Goal: Check status: Check status

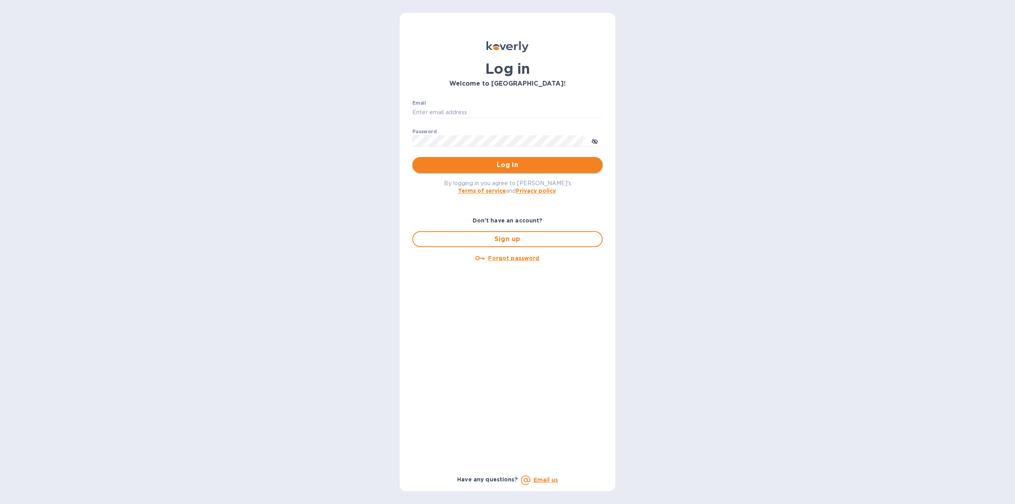
type input "[EMAIL_ADDRESS][DOMAIN_NAME]"
click at [498, 167] on span "Log in" at bounding box center [508, 165] width 178 height 10
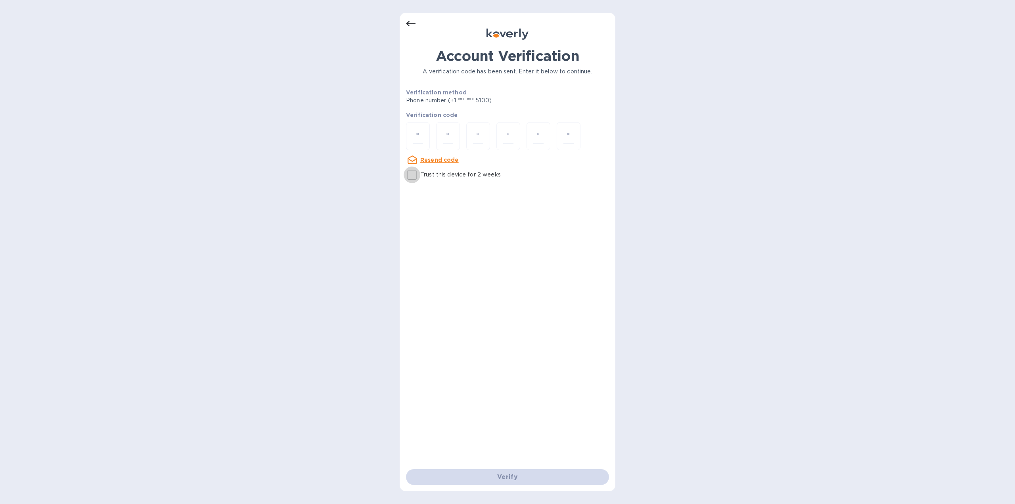
click at [414, 176] on input "Trust this device for 2 weeks" at bounding box center [412, 175] width 17 height 17
click at [510, 479] on div "Verify" at bounding box center [507, 477] width 209 height 22
click at [508, 482] on div "Verify" at bounding box center [507, 477] width 209 height 22
drag, startPoint x: 508, startPoint y: 482, endPoint x: 502, endPoint y: 419, distance: 63.0
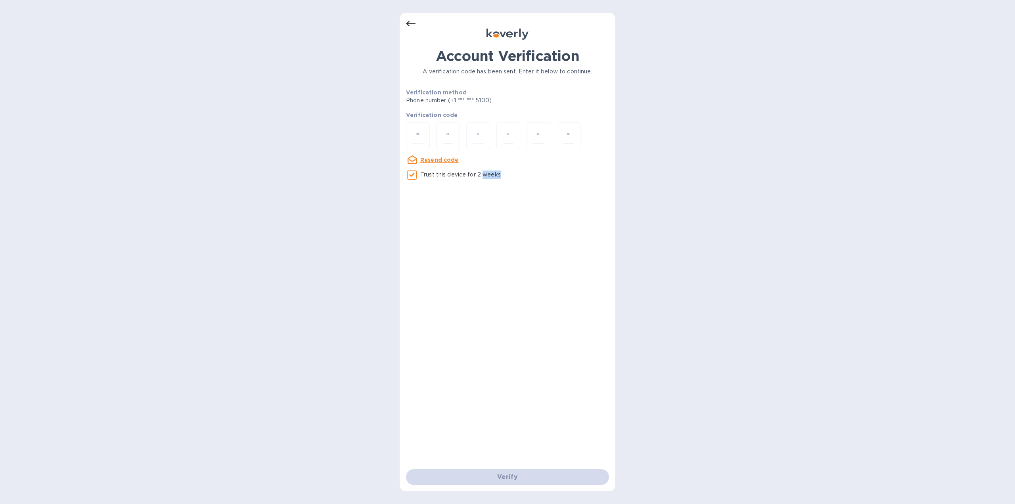
click at [509, 481] on div "Verify" at bounding box center [507, 477] width 209 height 22
click at [460, 172] on p "Trust this device for 2 weeks" at bounding box center [460, 175] width 81 height 8
click at [420, 172] on input "Trust this device for 2 weeks" at bounding box center [412, 175] width 17 height 17
checkbox input "false"
click at [419, 134] on input "number" at bounding box center [418, 136] width 10 height 15
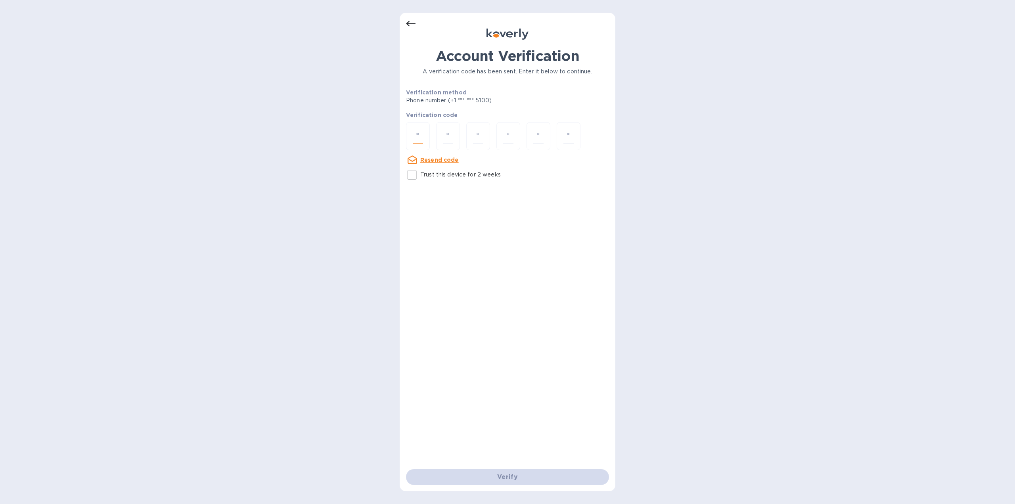
type input "6"
type input "4"
type input "1"
type input "5"
type input "8"
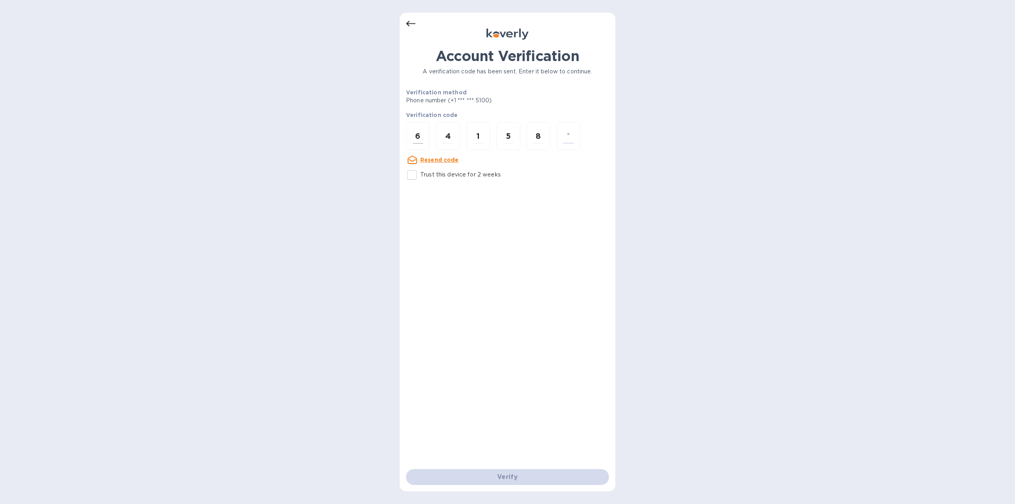
type input "0"
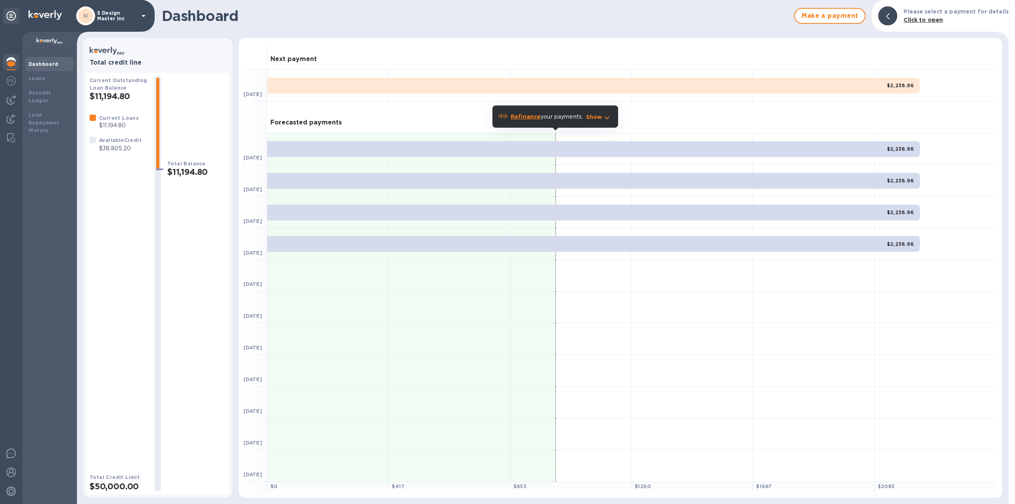
click at [807, 62] on div "Next payment" at bounding box center [631, 54] width 729 height 32
click at [487, 48] on div "Next payment" at bounding box center [631, 54] width 729 height 32
click at [884, 101] on div at bounding box center [935, 86] width 121 height 32
click at [804, 107] on div "Forecasted payments" at bounding box center [631, 118] width 729 height 32
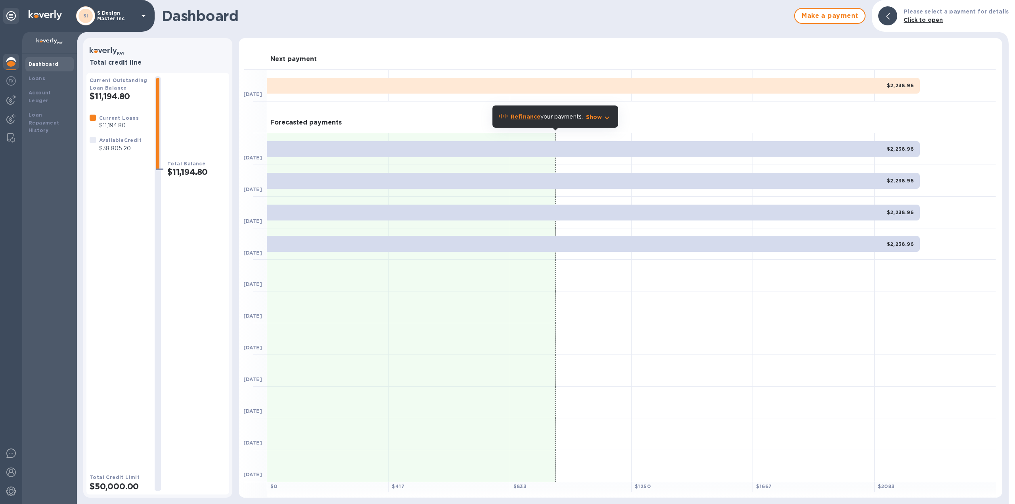
click at [773, 58] on div "Next payment" at bounding box center [631, 54] width 729 height 32
click at [767, 56] on div "Next payment" at bounding box center [631, 54] width 729 height 32
click at [369, 119] on div "Forecasted payments" at bounding box center [631, 118] width 729 height 32
click at [609, 115] on icon "button" at bounding box center [607, 118] width 10 height 10
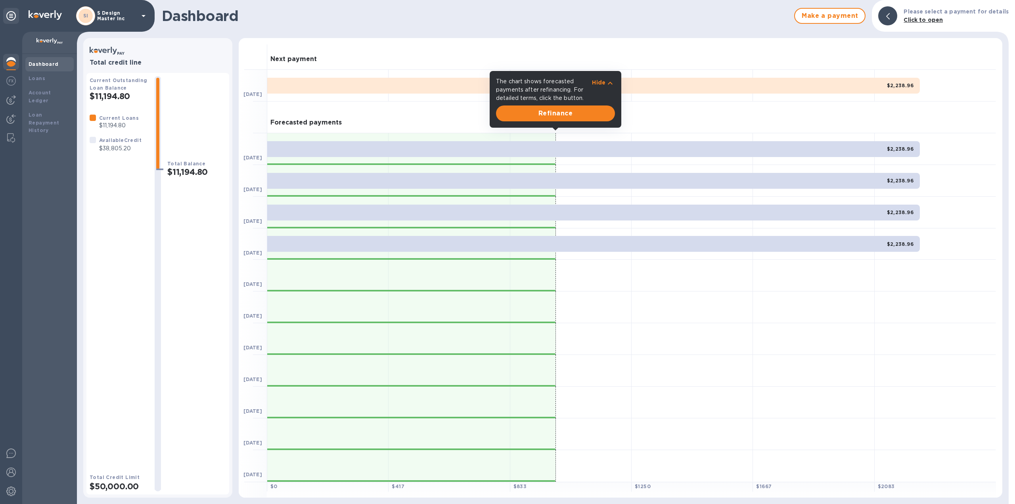
click at [700, 111] on div "Forecasted payments" at bounding box center [631, 118] width 729 height 32
click at [585, 46] on div "Next payment" at bounding box center [631, 54] width 729 height 32
click at [342, 50] on div "Next payment" at bounding box center [631, 54] width 729 height 32
click at [44, 61] on b "Dashboard" at bounding box center [44, 64] width 30 height 6
